Goal: Information Seeking & Learning: Learn about a topic

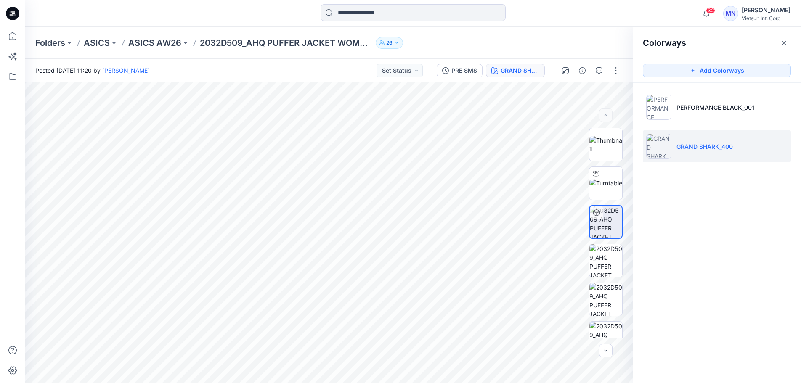
click at [436, 77] on div "PRE SMS GRAND SHARK_400" at bounding box center [491, 71] width 122 height 24
click at [452, 75] on div "PRE SMS" at bounding box center [465, 70] width 26 height 9
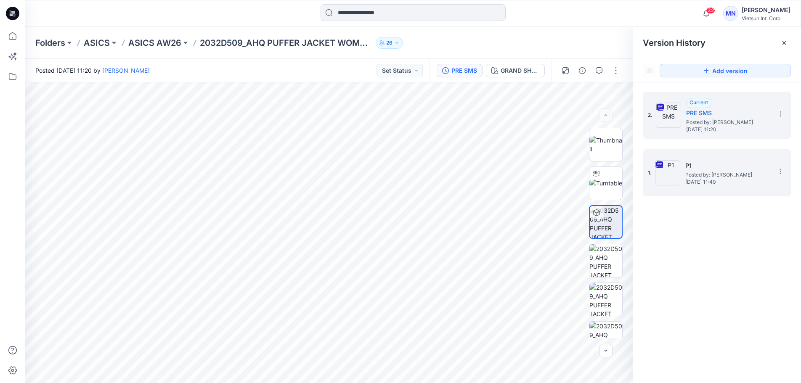
click at [675, 173] on img at bounding box center [667, 172] width 25 height 25
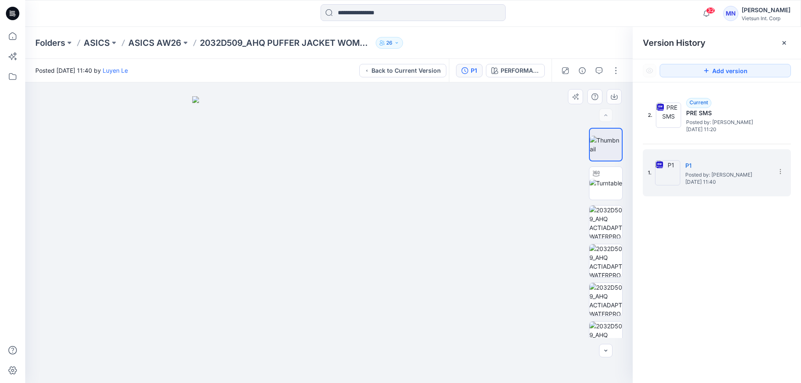
drag, startPoint x: 358, startPoint y: 239, endPoint x: 465, endPoint y: 258, distance: 109.1
click at [465, 258] on img at bounding box center [329, 239] width 274 height 287
click at [596, 188] on img at bounding box center [606, 183] width 33 height 9
drag, startPoint x: 322, startPoint y: 268, endPoint x: 286, endPoint y: 287, distance: 40.5
click at [286, 287] on div at bounding box center [329, 232] width 608 height 301
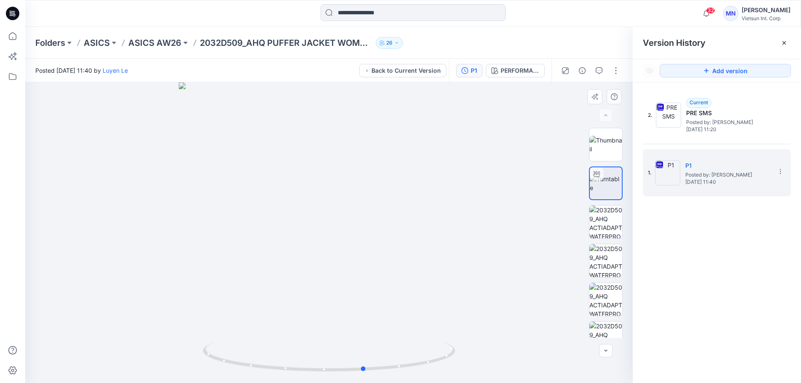
drag, startPoint x: 285, startPoint y: 224, endPoint x: 362, endPoint y: 243, distance: 79.3
click at [362, 243] on div at bounding box center [329, 232] width 608 height 301
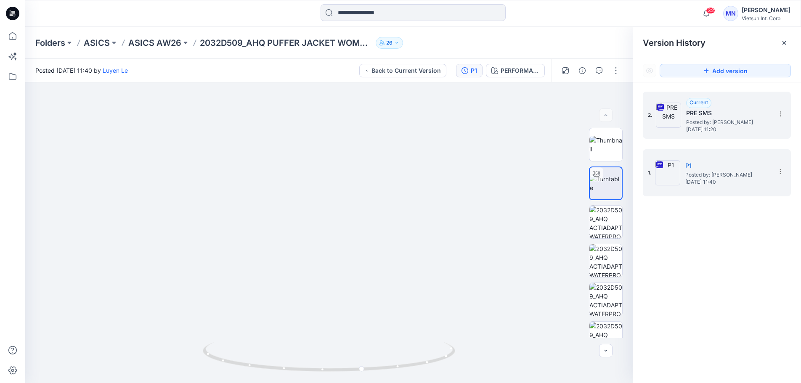
click at [667, 119] on img at bounding box center [668, 115] width 25 height 25
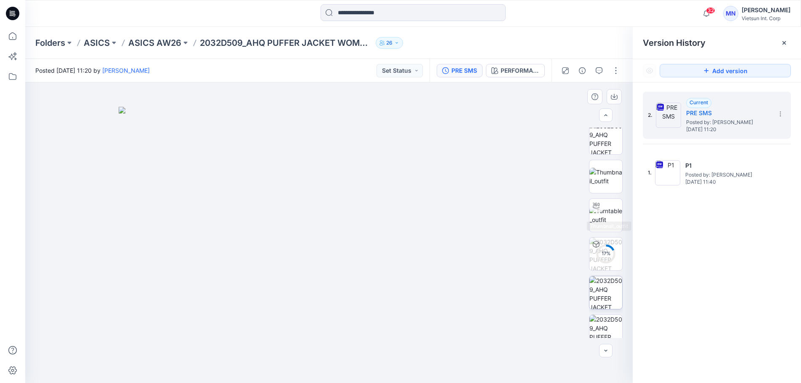
scroll to position [210, 0]
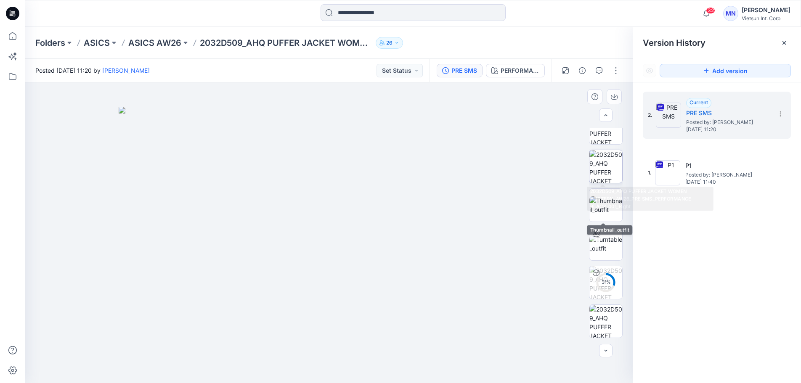
click at [603, 174] on img at bounding box center [606, 166] width 33 height 33
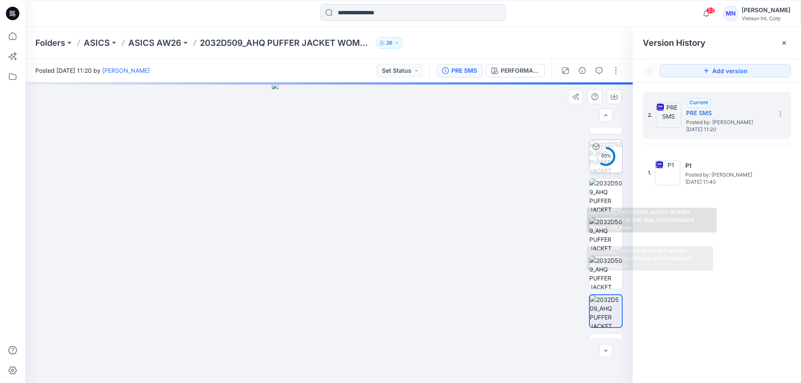
scroll to position [42, 0]
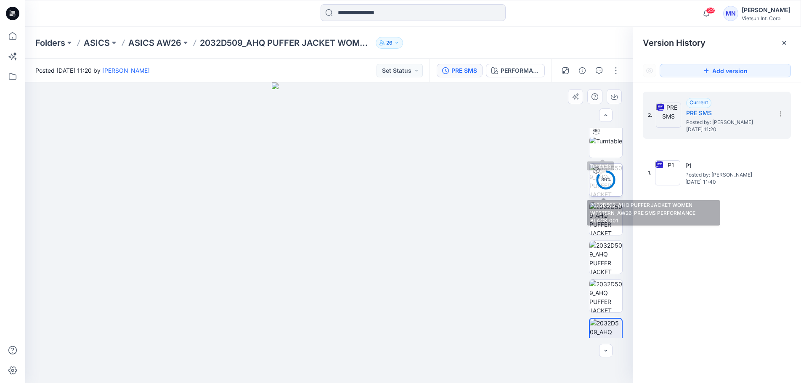
click at [612, 173] on icon at bounding box center [606, 180] width 20 height 20
